Goal: Task Accomplishment & Management: Manage account settings

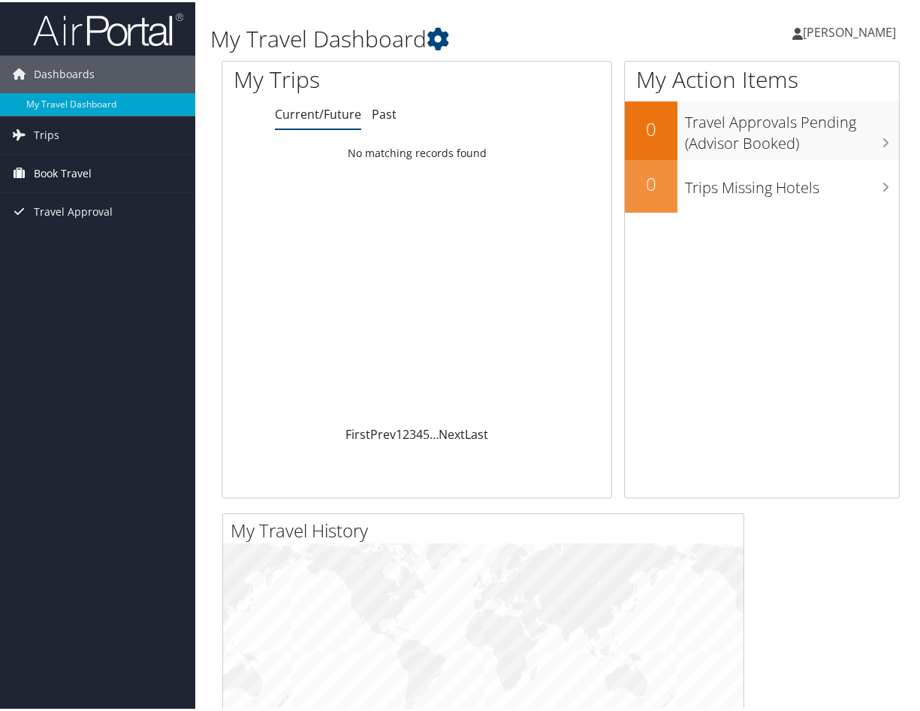
click at [48, 170] on span "Book Travel" at bounding box center [63, 172] width 58 height 38
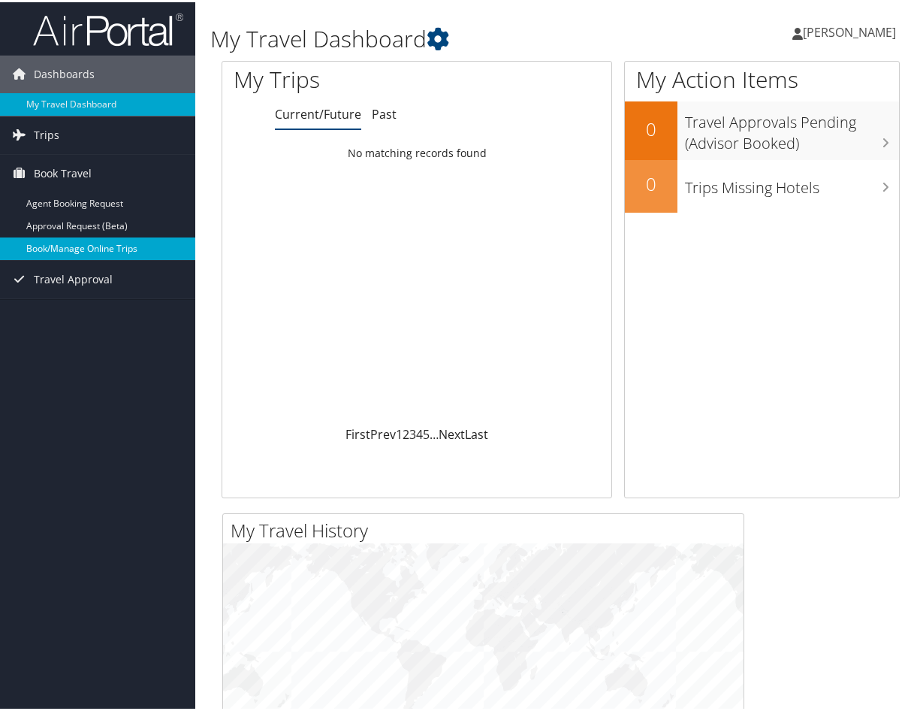
click at [85, 248] on link "Book/Manage Online Trips" at bounding box center [97, 246] width 195 height 23
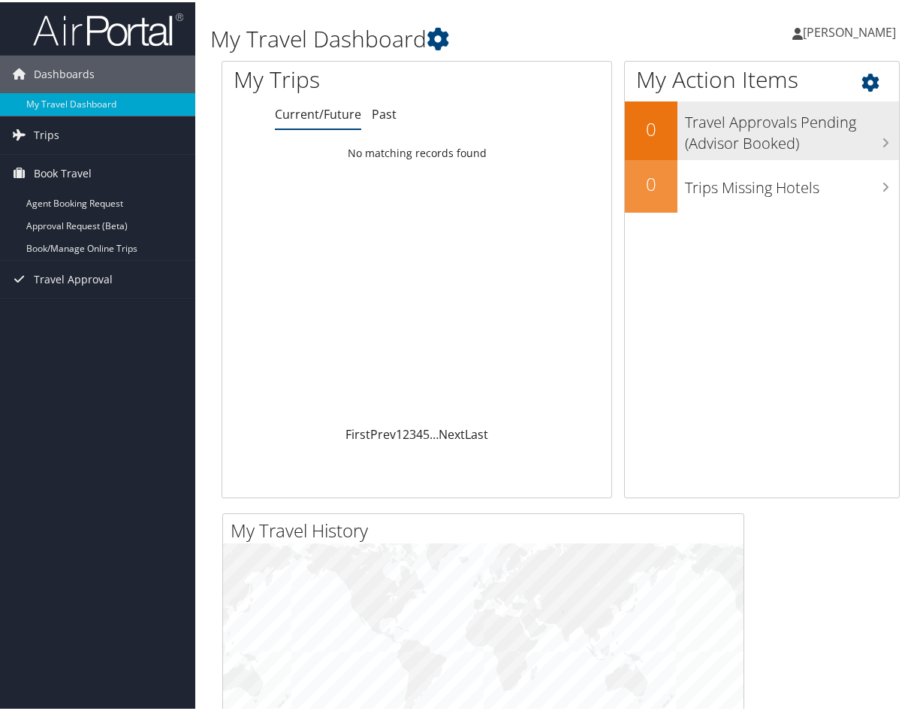
click at [763, 147] on h3 "Travel Approvals Pending (Advisor Booked)" at bounding box center [792, 127] width 215 height 50
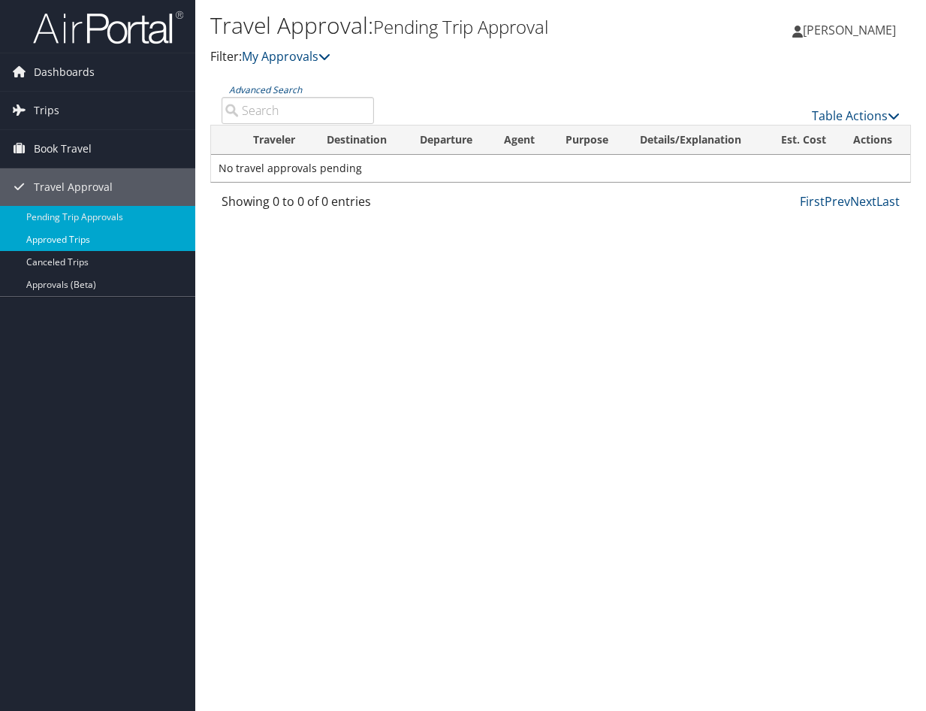
click at [59, 243] on link "Approved Trips" at bounding box center [97, 239] width 195 height 23
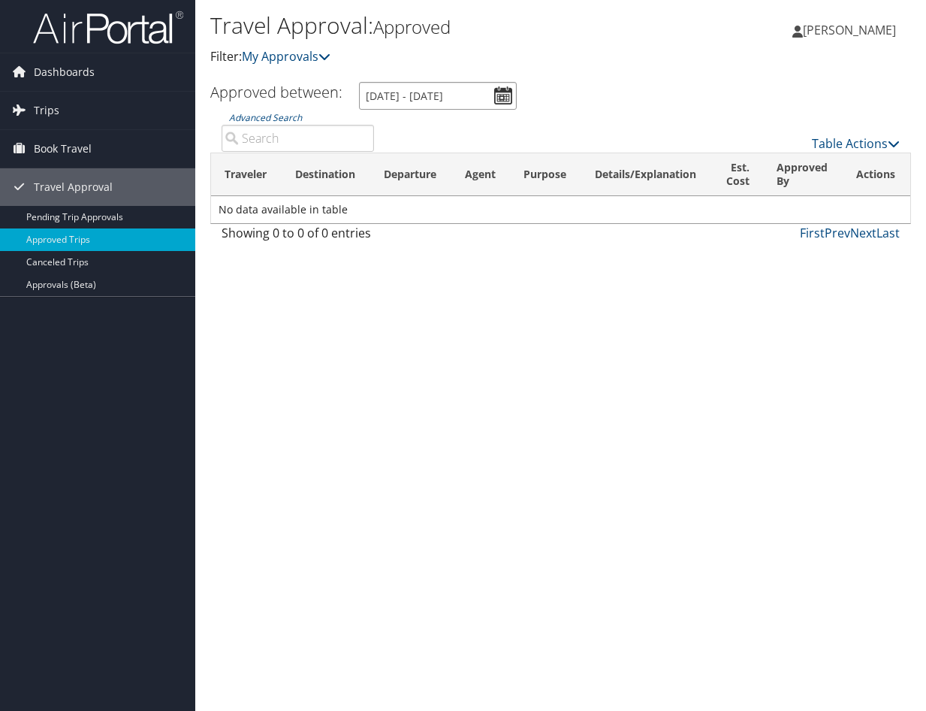
click at [500, 92] on input "8/10/2025 - 9/10/2025" at bounding box center [438, 96] width 158 height 28
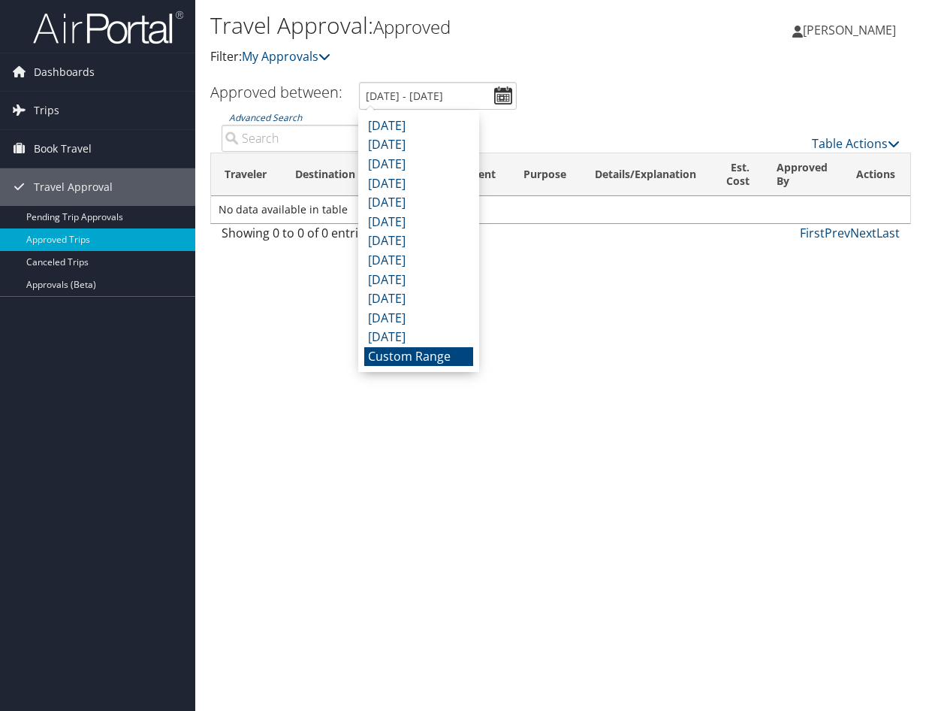
click at [407, 356] on li "Custom Range" at bounding box center [418, 357] width 109 height 20
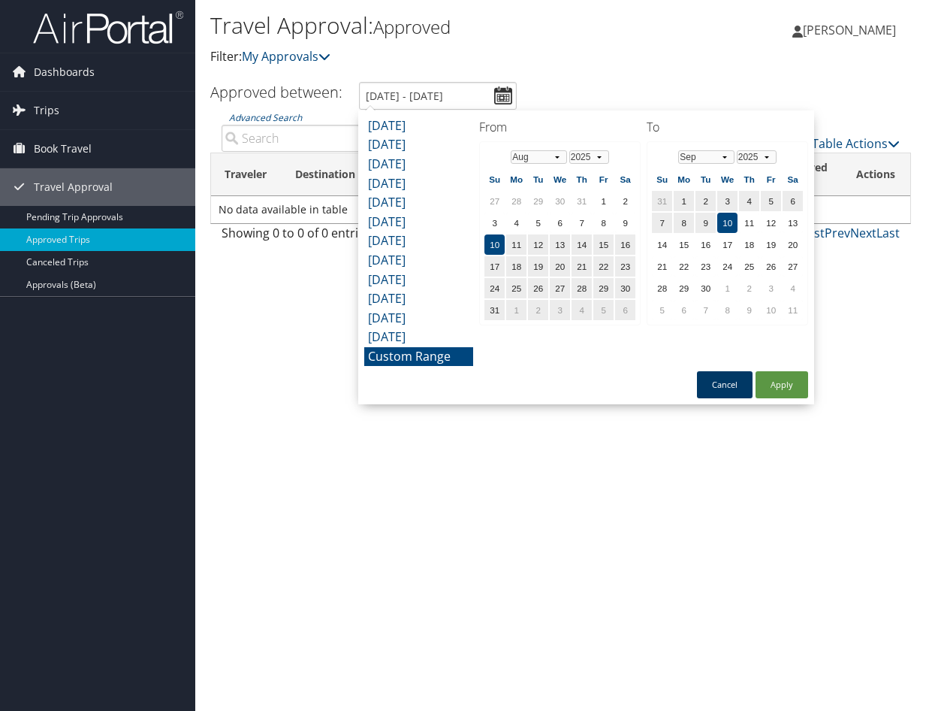
click at [737, 385] on button "Cancel" at bounding box center [725, 384] width 56 height 27
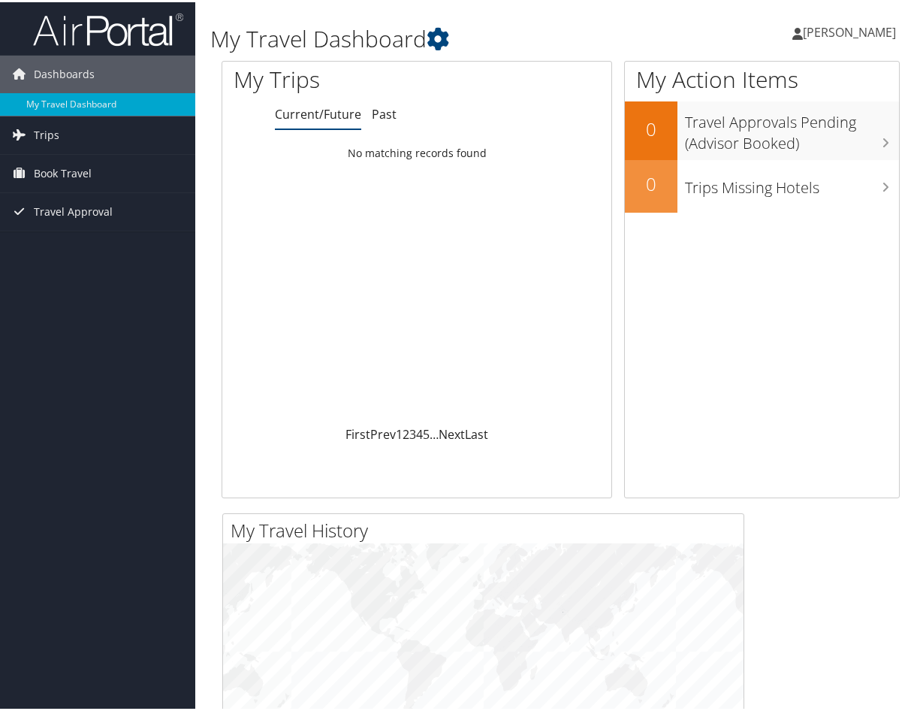
click at [825, 32] on span "[PERSON_NAME]" at bounding box center [849, 30] width 93 height 17
click at [786, 129] on link "View Travel Profile" at bounding box center [811, 134] width 168 height 26
